Goal: Task Accomplishment & Management: Manage account settings

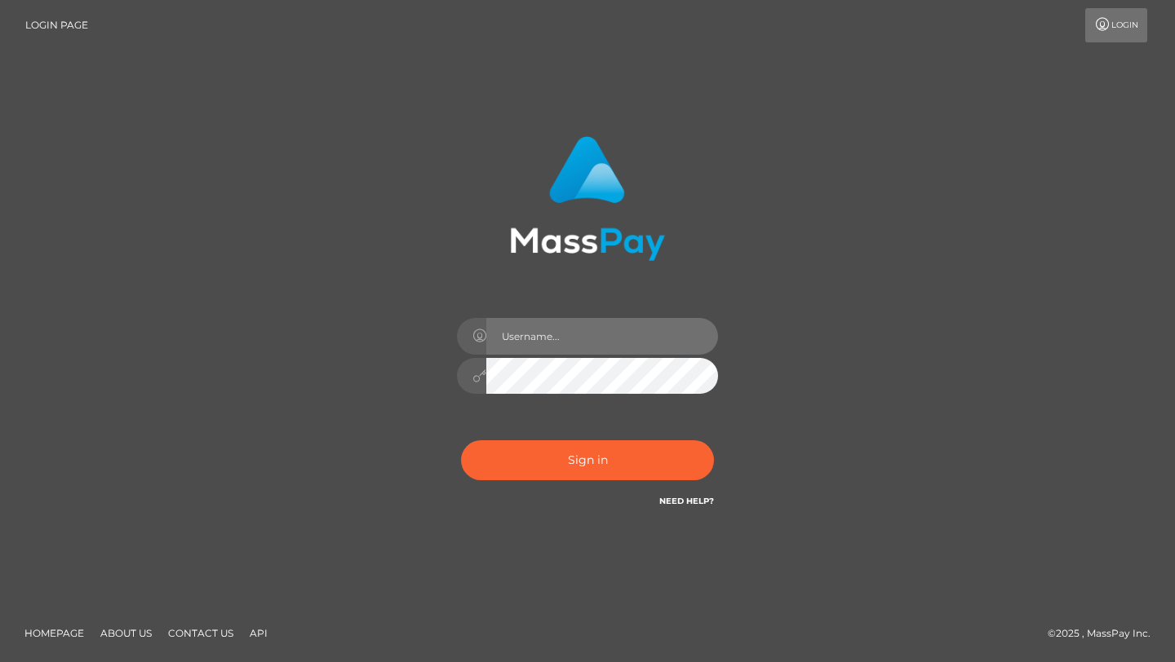
click at [546, 337] on input "text" at bounding box center [602, 336] width 232 height 37
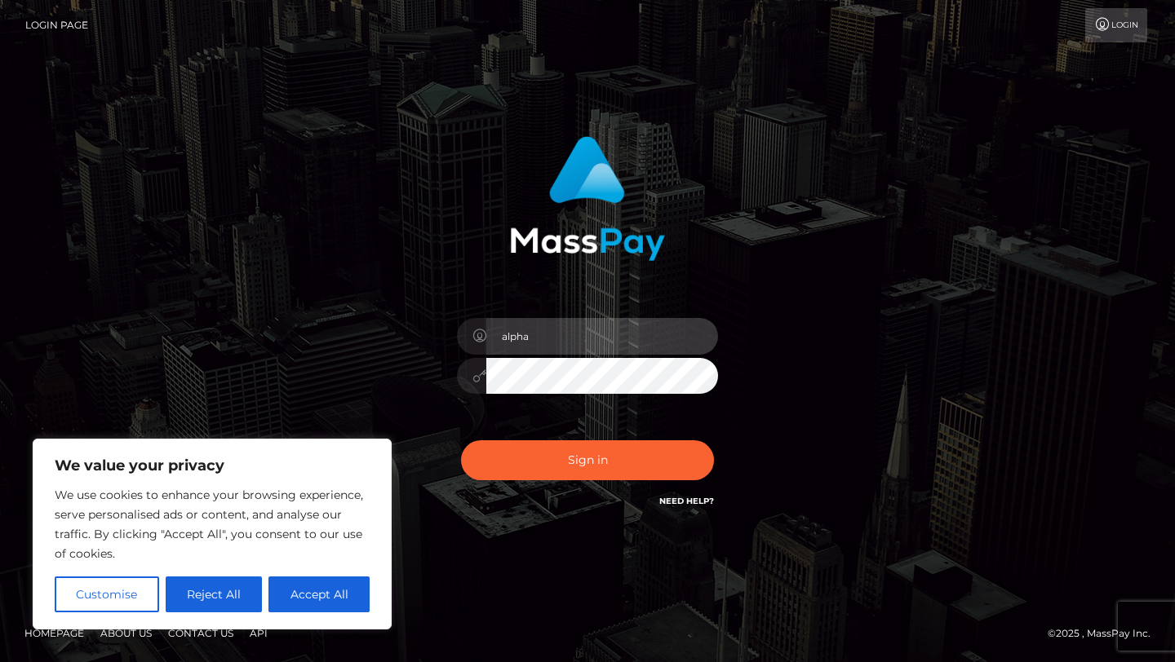
type input "[EMAIL_ADDRESS][DOMAIN_NAME]"
click at [461, 440] on button "Sign in" at bounding box center [587, 460] width 253 height 40
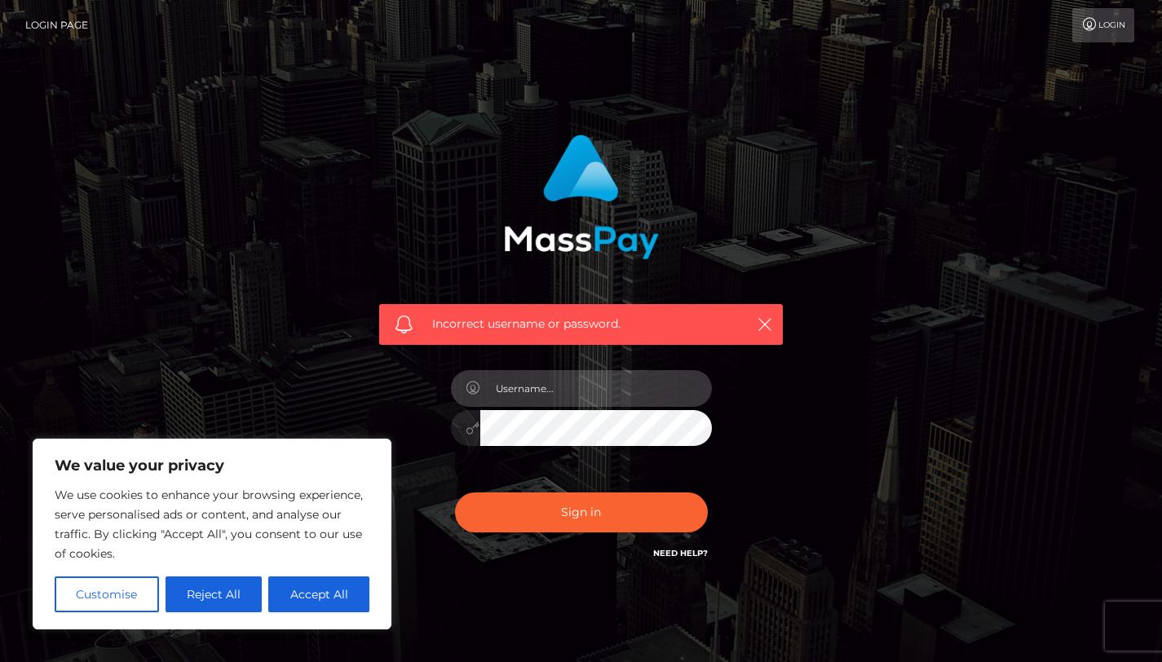
click at [620, 388] on input "text" at bounding box center [596, 388] width 232 height 37
type input "[EMAIL_ADDRESS][DOMAIN_NAME]"
click at [455, 493] on button "Sign in" at bounding box center [581, 513] width 253 height 40
click at [581, 386] on input "text" at bounding box center [596, 388] width 232 height 37
type input "[EMAIL_ADDRESS][DOMAIN_NAME]"
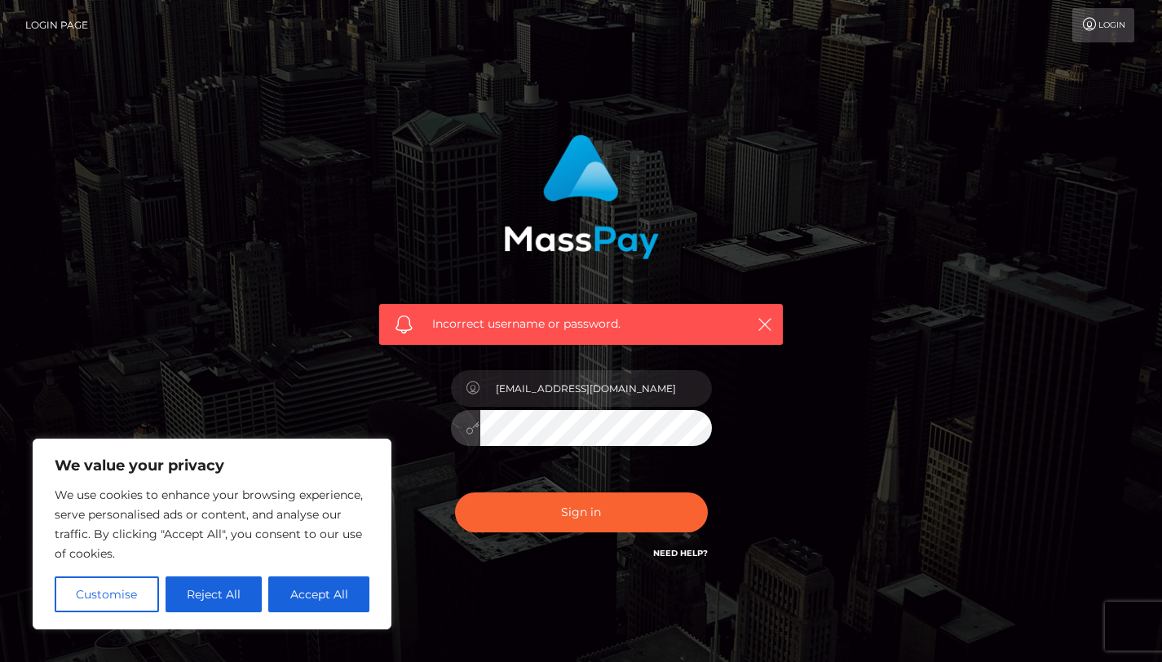
click at [455, 493] on button "Sign in" at bounding box center [581, 513] width 253 height 40
click at [670, 544] on div "Sign in Need Help?" at bounding box center [581, 519] width 285 height 73
click at [668, 551] on link "Need Help?" at bounding box center [680, 553] width 55 height 11
click at [528, 397] on input "text" at bounding box center [596, 388] width 232 height 37
type input "[EMAIL_ADDRESS][DOMAIN_NAME]"
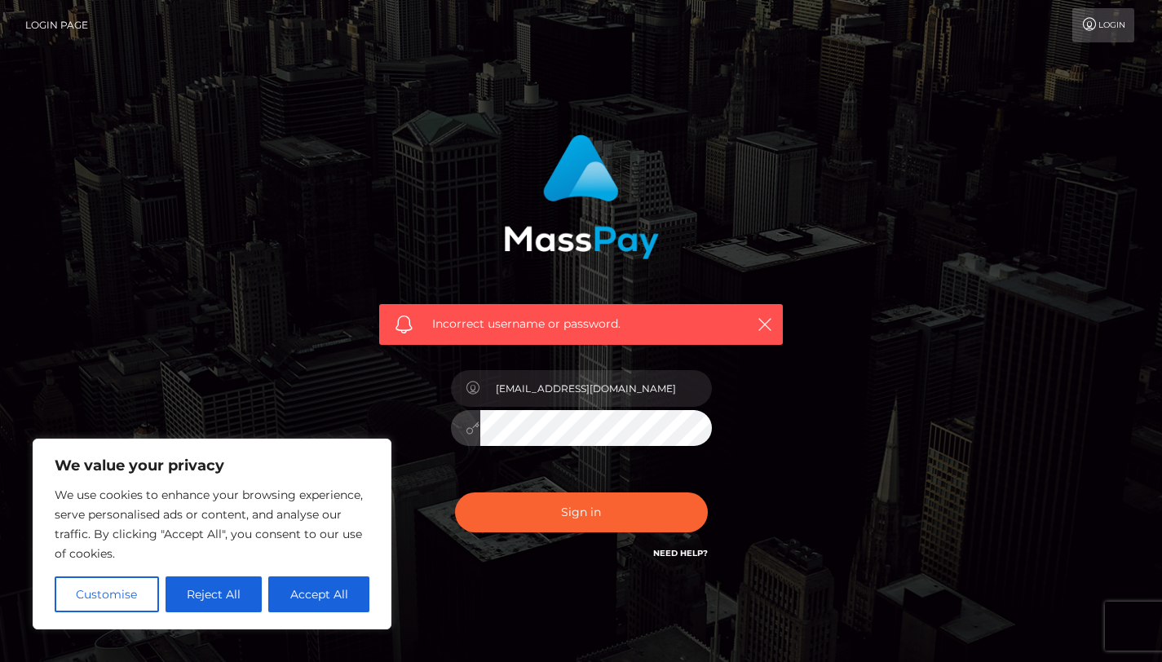
click at [455, 493] on button "Sign in" at bounding box center [581, 513] width 253 height 40
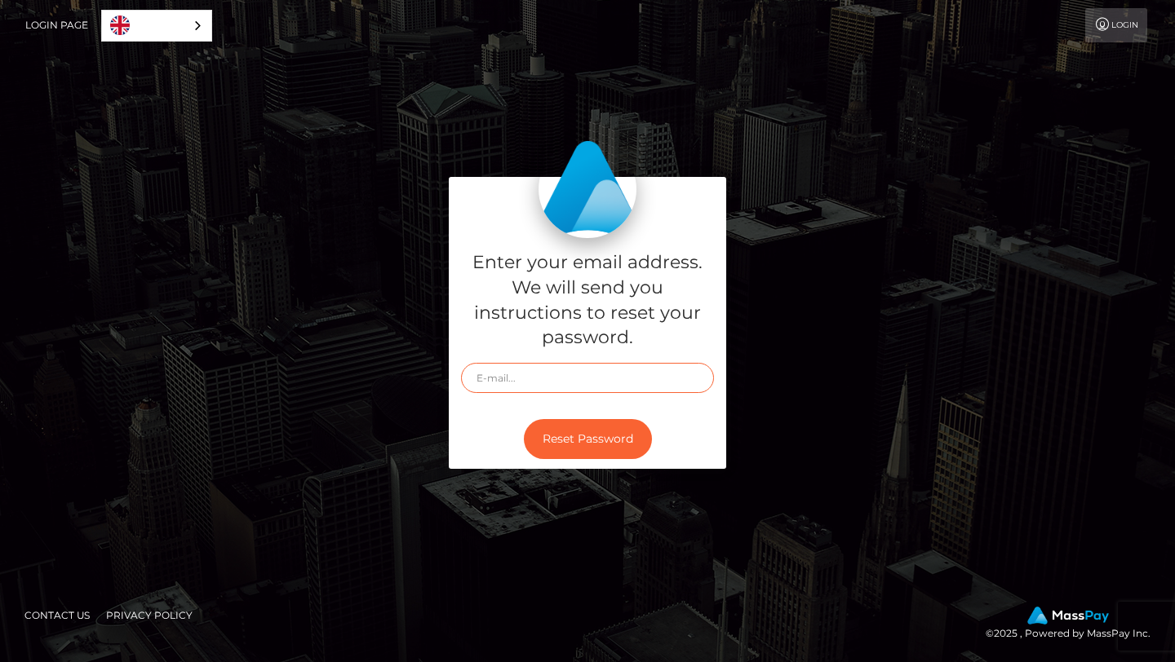
click at [539, 368] on input "text" at bounding box center [587, 378] width 253 height 30
